Goal: Information Seeking & Learning: Check status

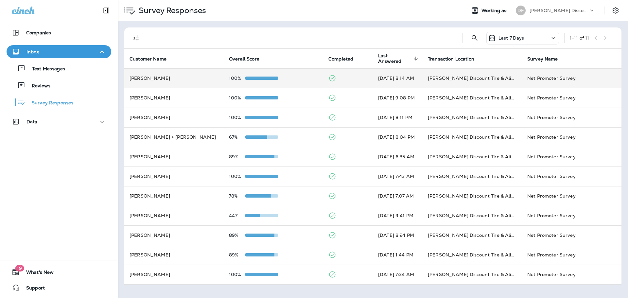
click at [255, 76] on div at bounding box center [261, 78] width 33 height 5
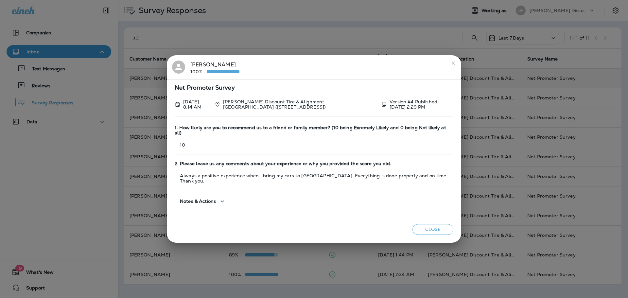
click at [218, 197] on icon "button" at bounding box center [222, 201] width 8 height 8
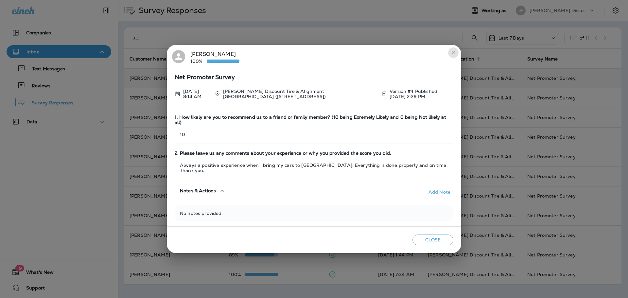
click at [451, 55] on icon "close" at bounding box center [453, 52] width 5 height 5
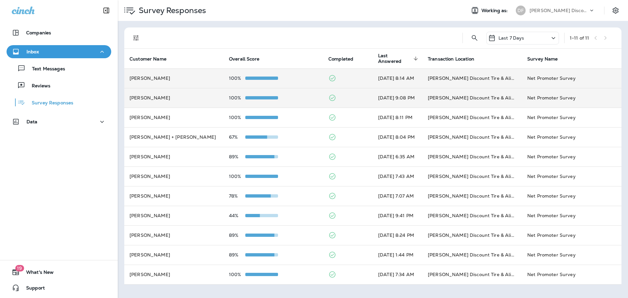
click at [270, 100] on div at bounding box center [261, 97] width 33 height 5
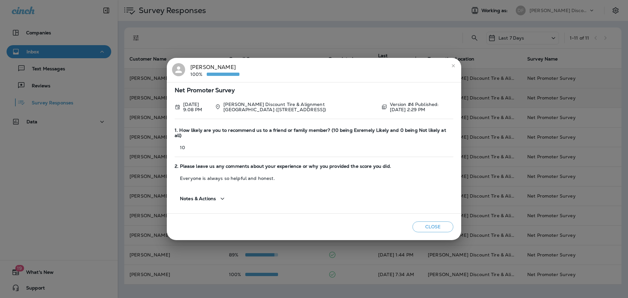
click at [223, 196] on icon "button" at bounding box center [222, 199] width 8 height 8
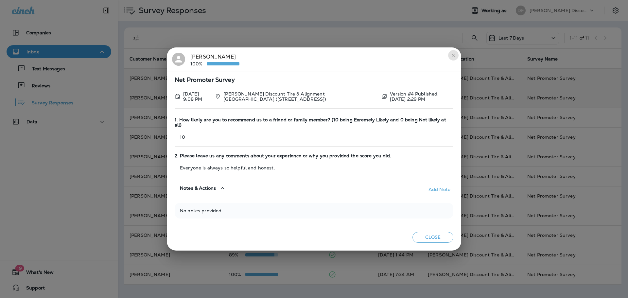
click at [452, 58] on icon "close" at bounding box center [453, 55] width 5 height 5
